Goal: Task Accomplishment & Management: Manage account settings

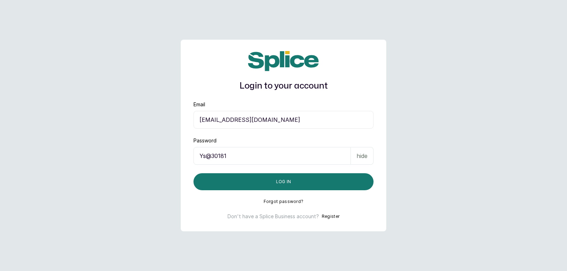
drag, startPoint x: 0, startPoint y: 0, endPoint x: 399, endPoint y: 86, distance: 408.3
drag, startPoint x: 399, startPoint y: 86, endPoint x: 418, endPoint y: 93, distance: 20.4
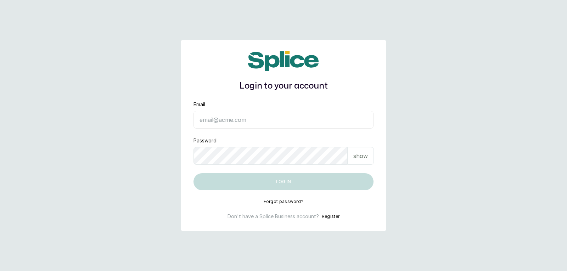
type input "[EMAIL_ADDRESS][DOMAIN_NAME]"
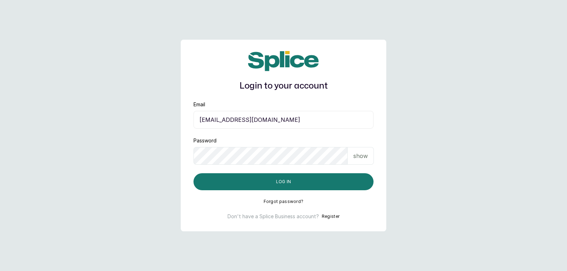
click at [359, 150] on div "show" at bounding box center [361, 156] width 26 height 18
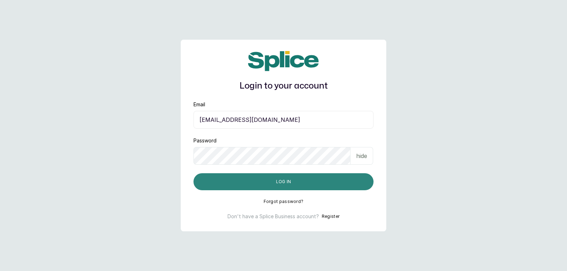
click at [306, 178] on button "Log in" at bounding box center [284, 181] width 180 height 17
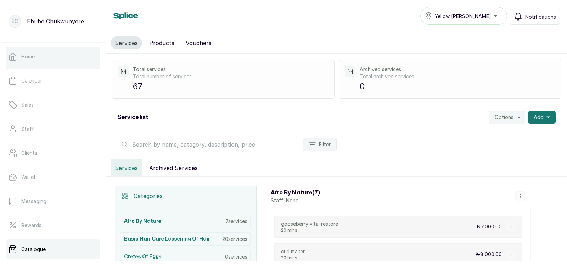
click at [56, 56] on link "Home" at bounding box center [53, 57] width 95 height 20
